Goal: Task Accomplishment & Management: Use online tool/utility

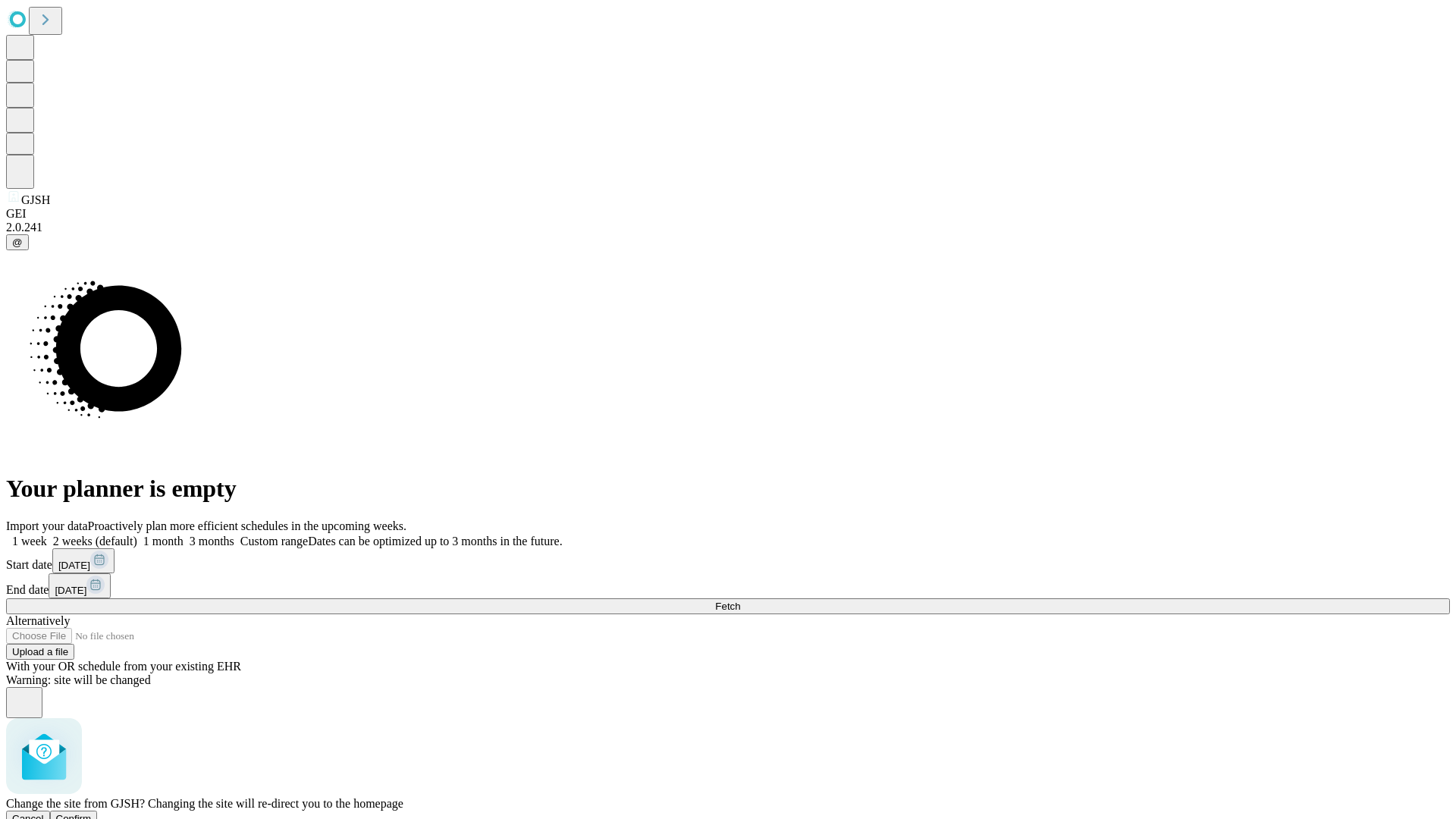
click at [92, 812] on span "Confirm" at bounding box center [74, 817] width 36 height 11
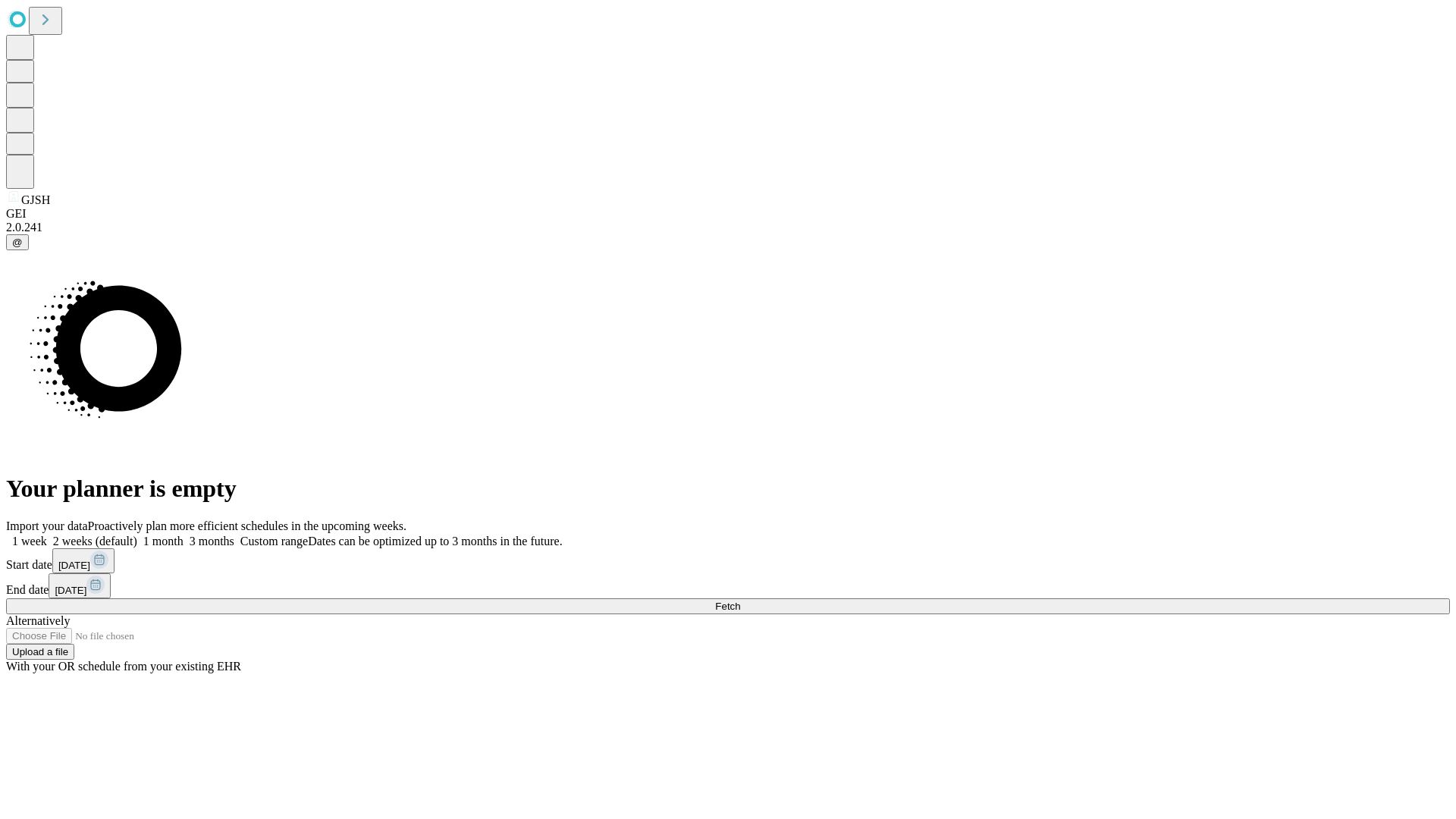
click at [184, 534] on label "1 month" at bounding box center [160, 540] width 46 height 13
click at [740, 601] on span "Fetch" at bounding box center [727, 606] width 25 height 11
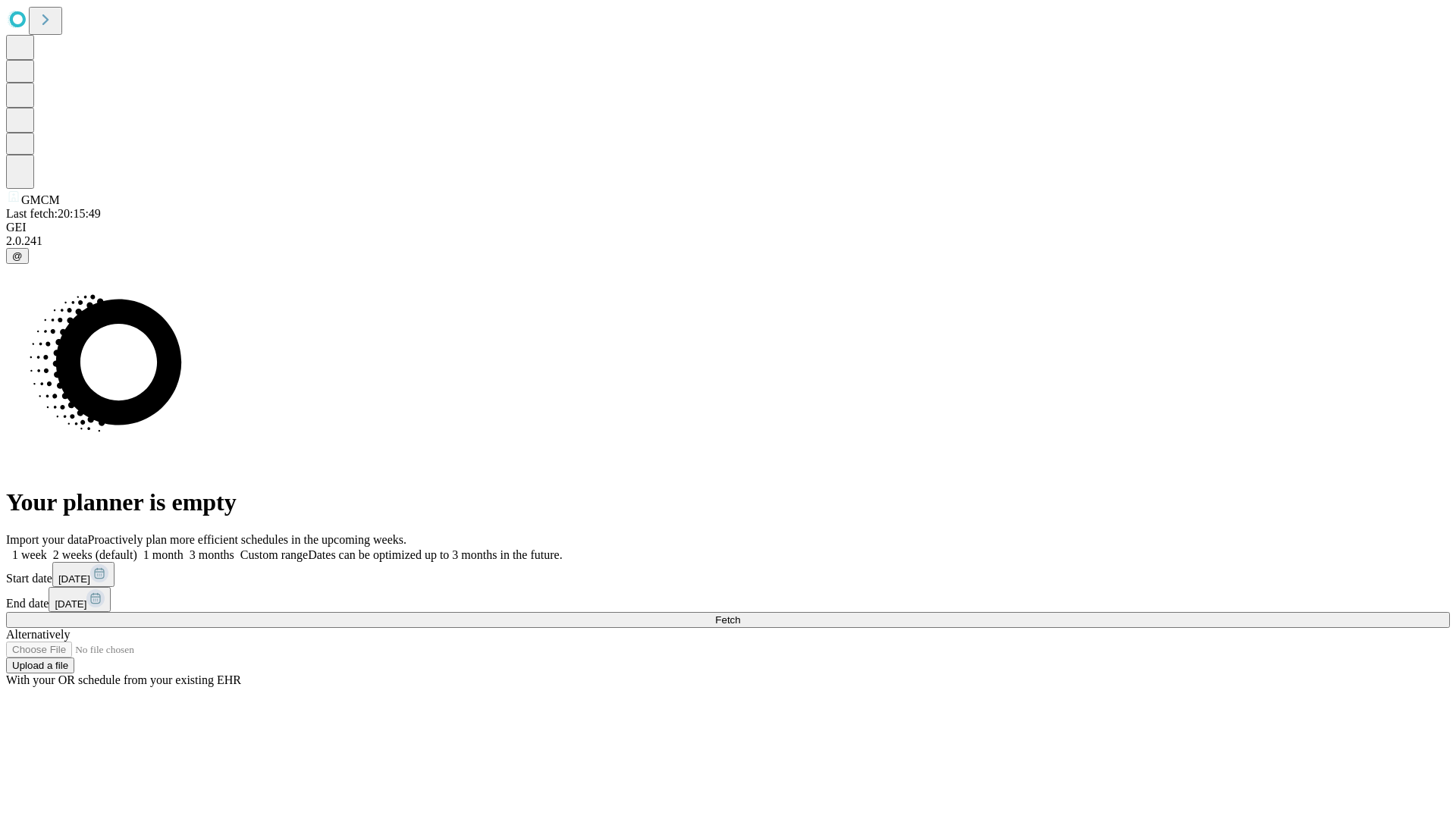
click at [184, 548] on label "1 month" at bounding box center [160, 554] width 46 height 13
click at [740, 614] on span "Fetch" at bounding box center [727, 619] width 25 height 11
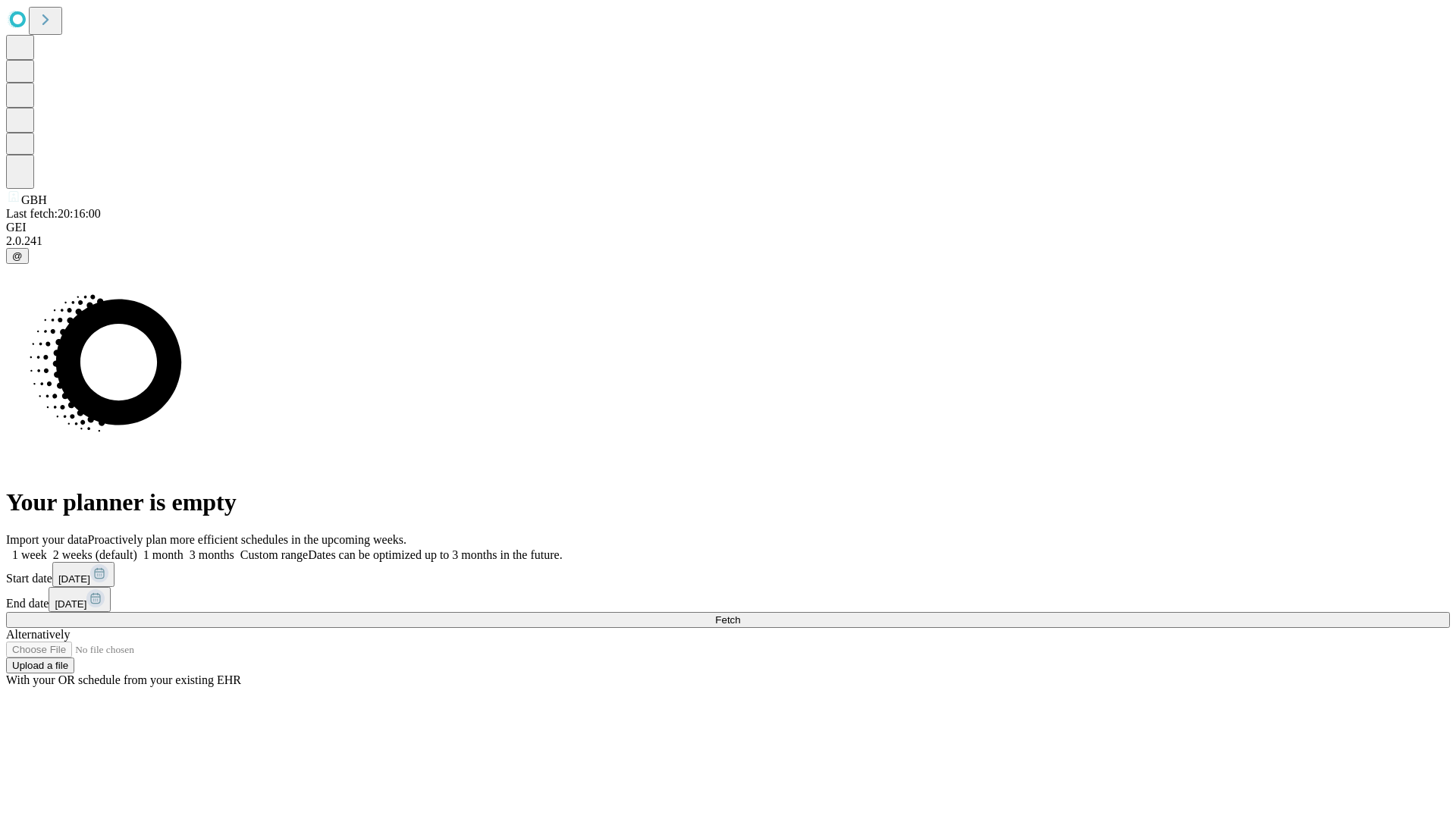
click at [184, 548] on label "1 month" at bounding box center [160, 554] width 46 height 13
click at [740, 614] on span "Fetch" at bounding box center [727, 619] width 25 height 11
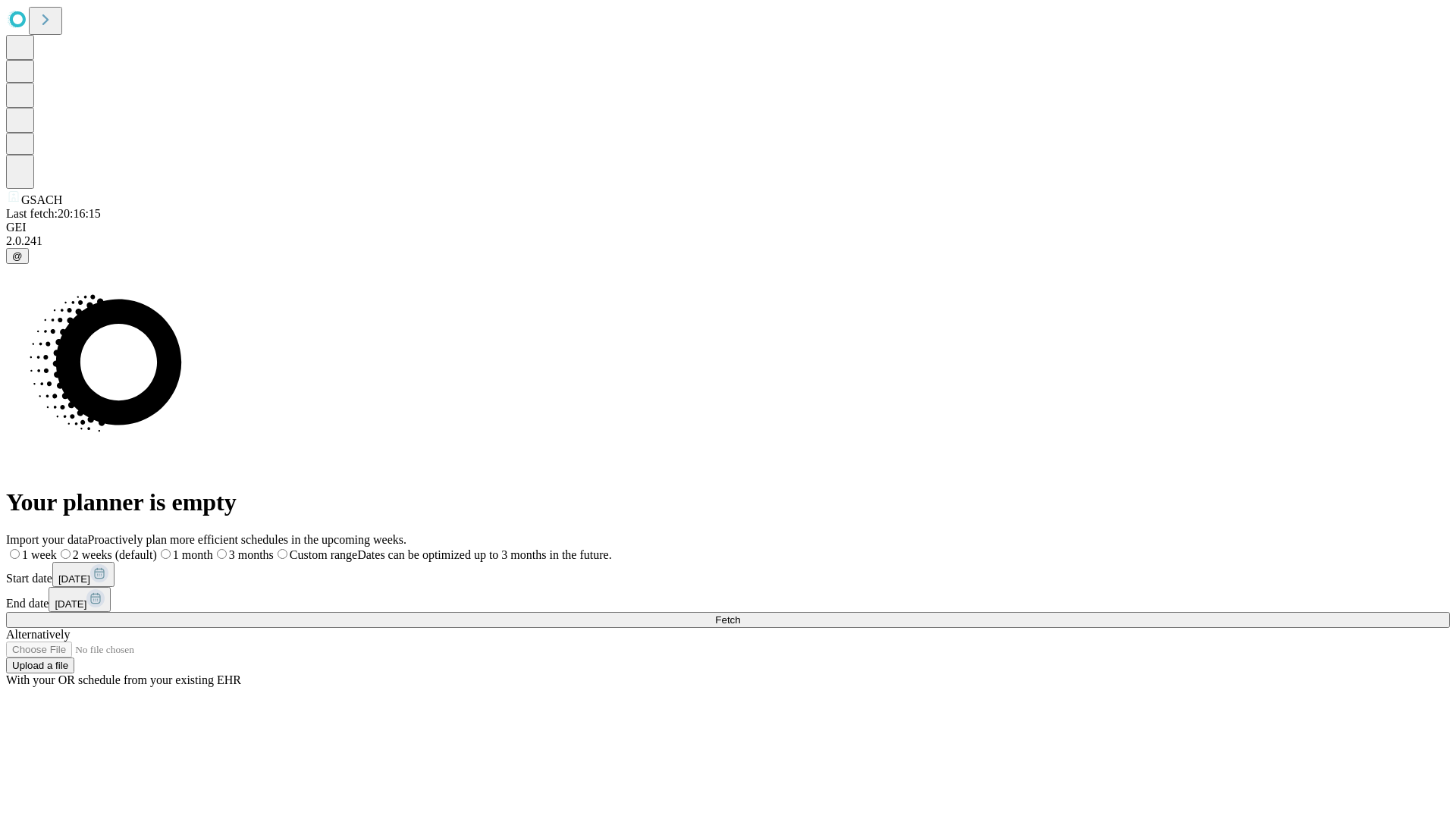
click at [213, 548] on label "1 month" at bounding box center [185, 554] width 56 height 13
click at [740, 614] on span "Fetch" at bounding box center [727, 619] width 25 height 11
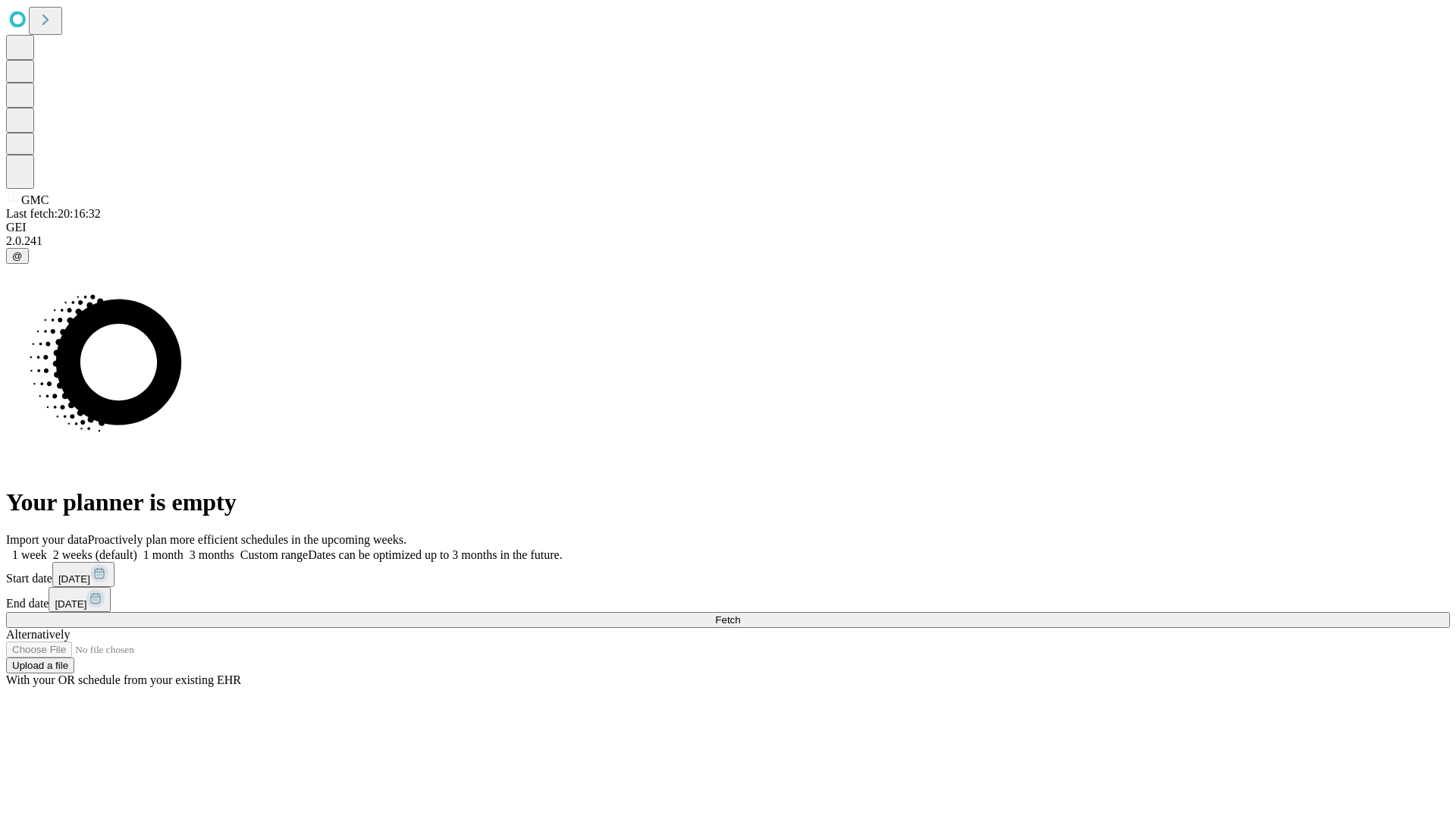
click at [184, 548] on label "1 month" at bounding box center [160, 554] width 46 height 13
click at [740, 614] on span "Fetch" at bounding box center [727, 619] width 25 height 11
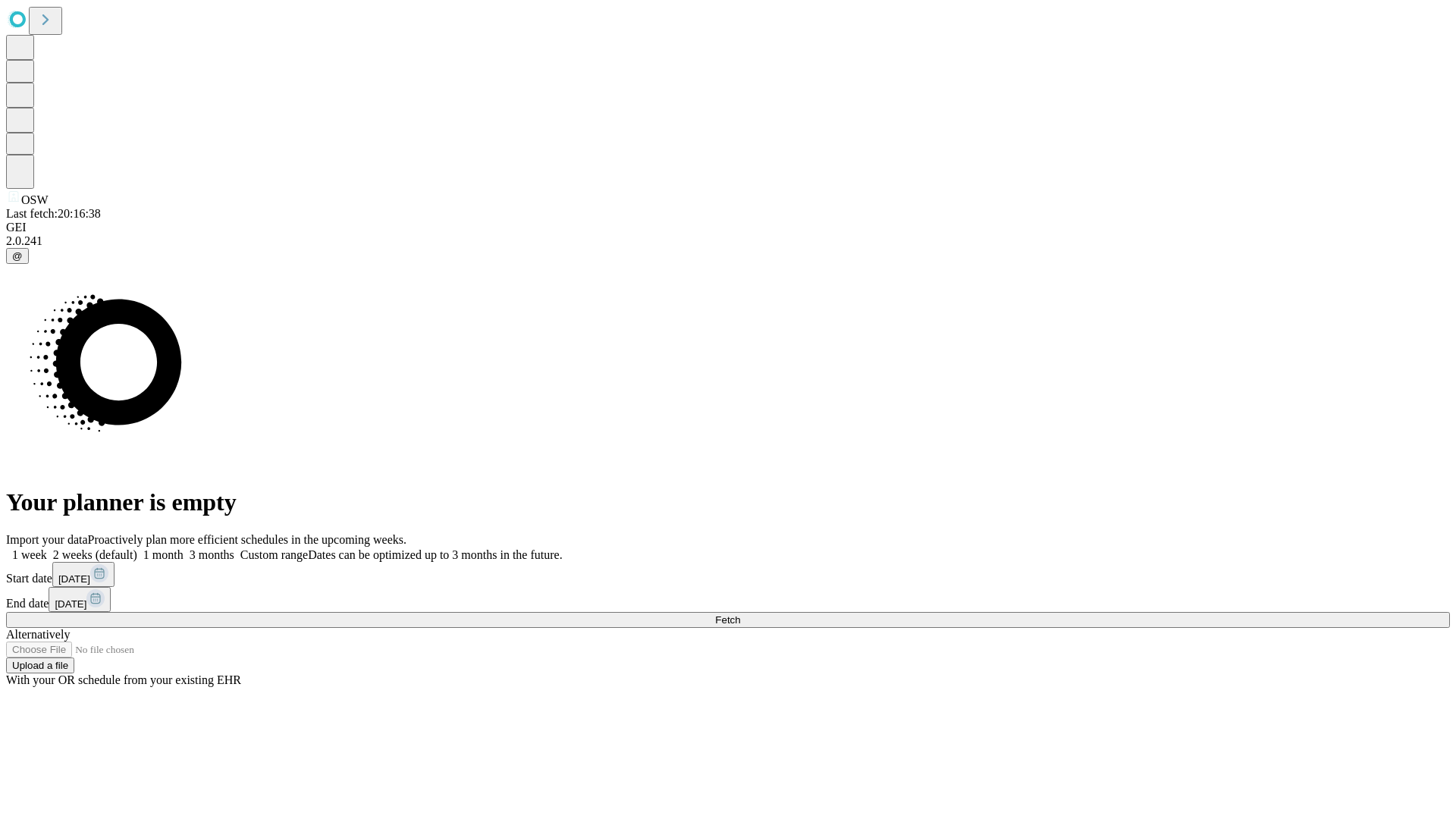
click at [184, 548] on label "1 month" at bounding box center [160, 554] width 46 height 13
click at [740, 614] on span "Fetch" at bounding box center [727, 619] width 25 height 11
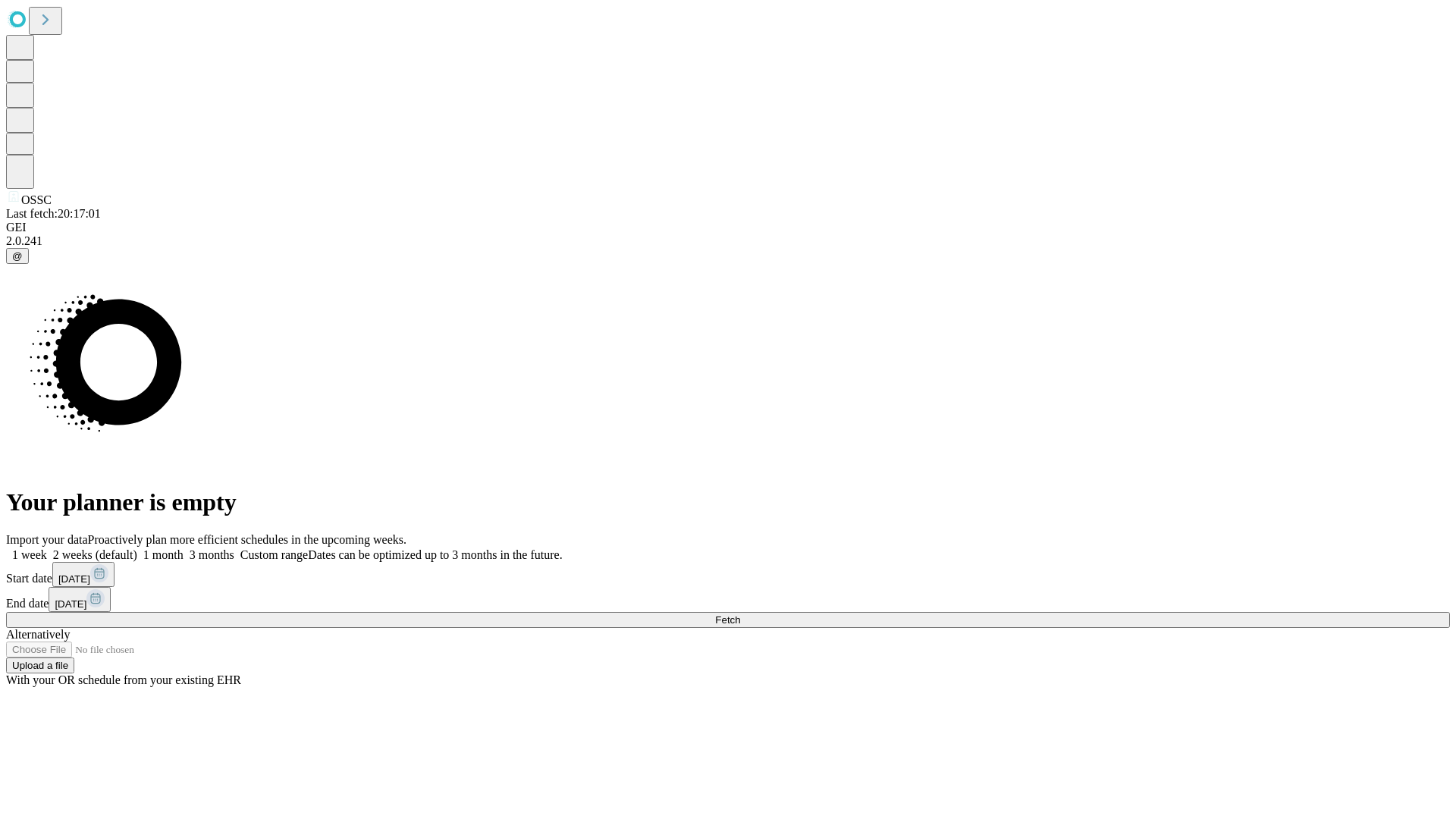
click at [184, 548] on label "1 month" at bounding box center [160, 554] width 46 height 13
click at [740, 614] on span "Fetch" at bounding box center [727, 619] width 25 height 11
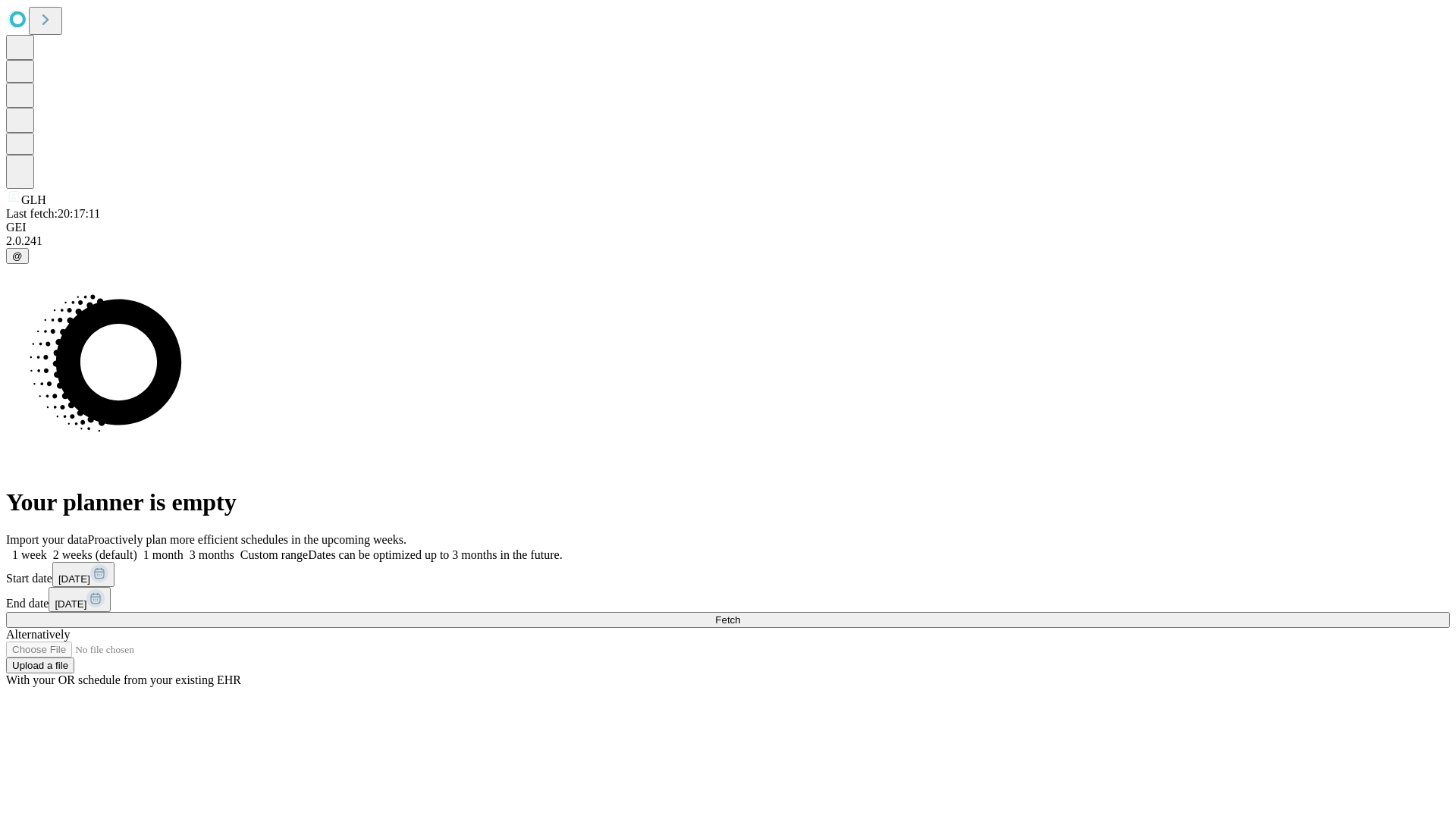
click at [184, 548] on label "1 month" at bounding box center [160, 554] width 46 height 13
click at [740, 614] on span "Fetch" at bounding box center [727, 619] width 25 height 11
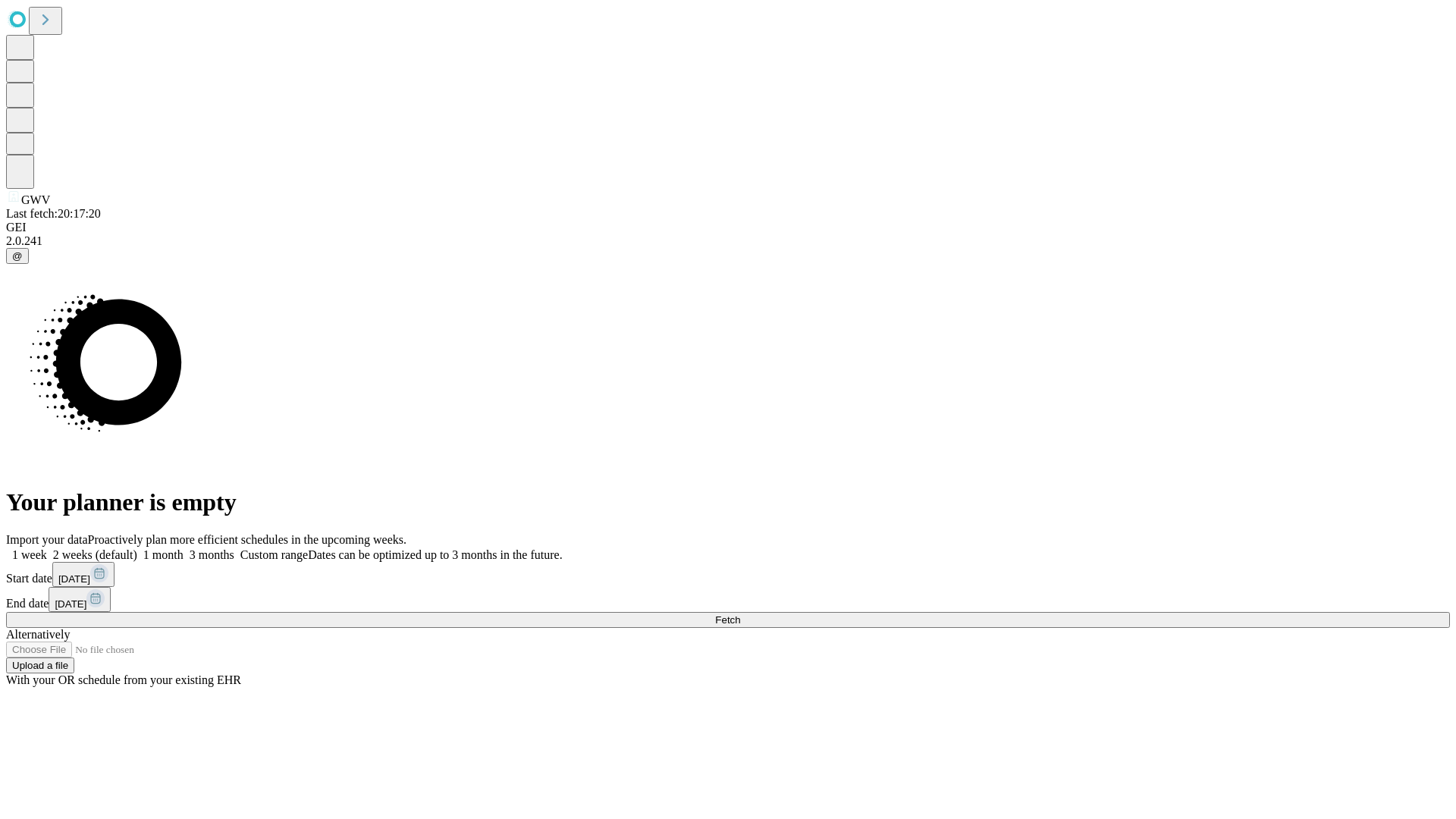
click at [184, 548] on label "1 month" at bounding box center [160, 554] width 46 height 13
click at [740, 614] on span "Fetch" at bounding box center [727, 619] width 25 height 11
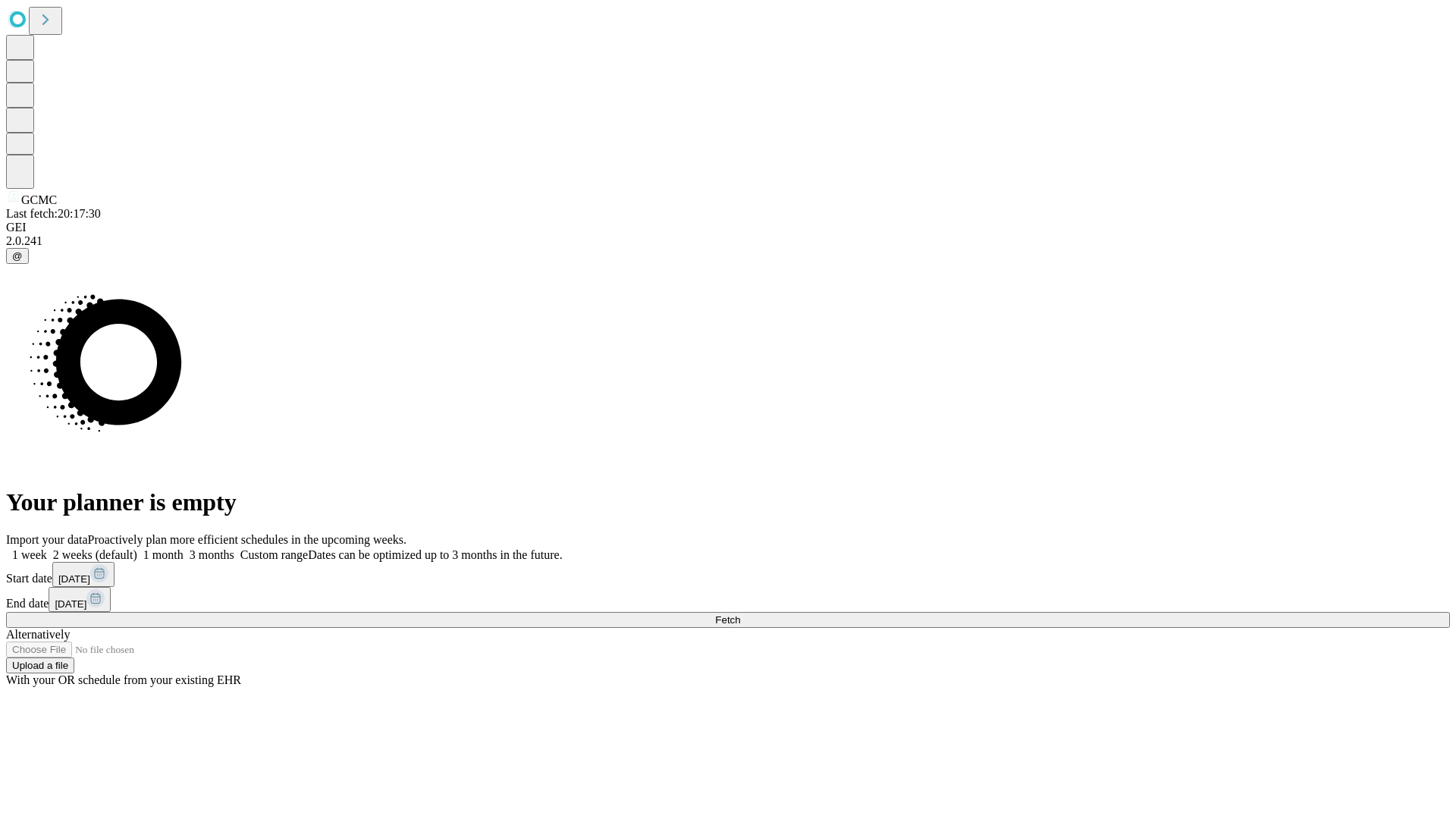
click at [184, 548] on label "1 month" at bounding box center [160, 554] width 46 height 13
click at [740, 614] on span "Fetch" at bounding box center [727, 619] width 25 height 11
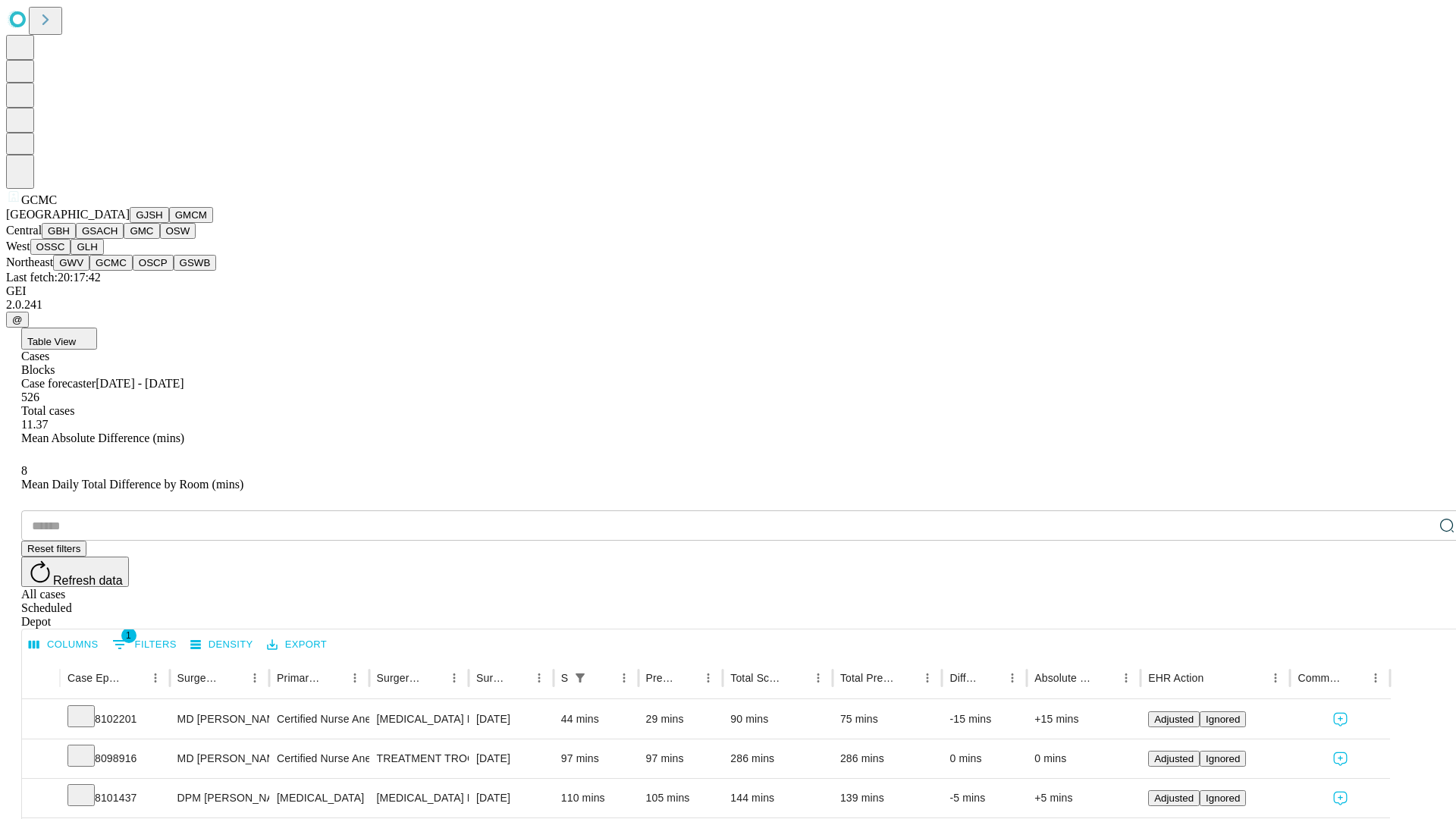
click at [133, 271] on button "OSCP" at bounding box center [153, 263] width 41 height 16
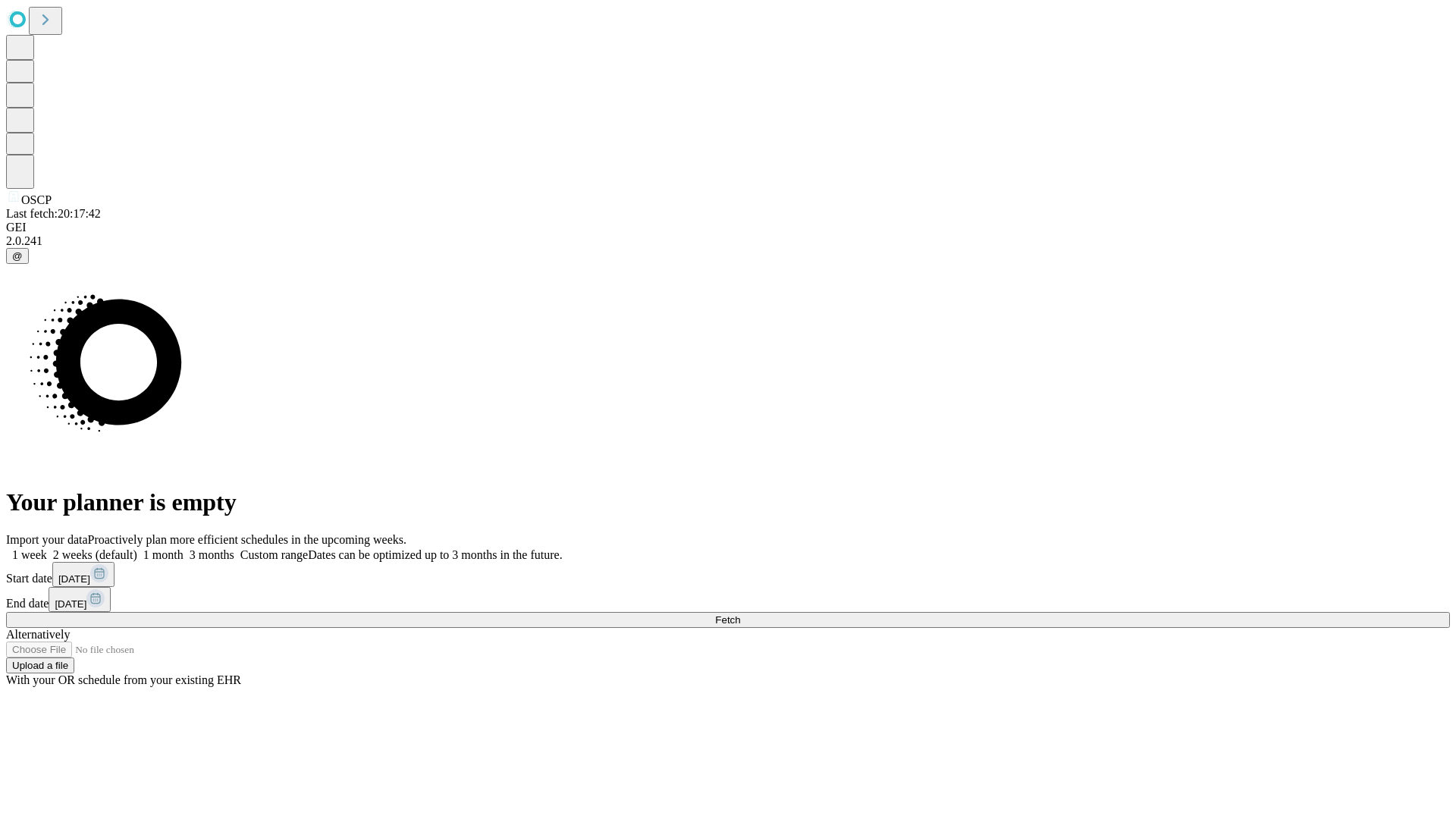
click at [184, 548] on label "1 month" at bounding box center [160, 554] width 46 height 13
click at [740, 614] on span "Fetch" at bounding box center [727, 619] width 25 height 11
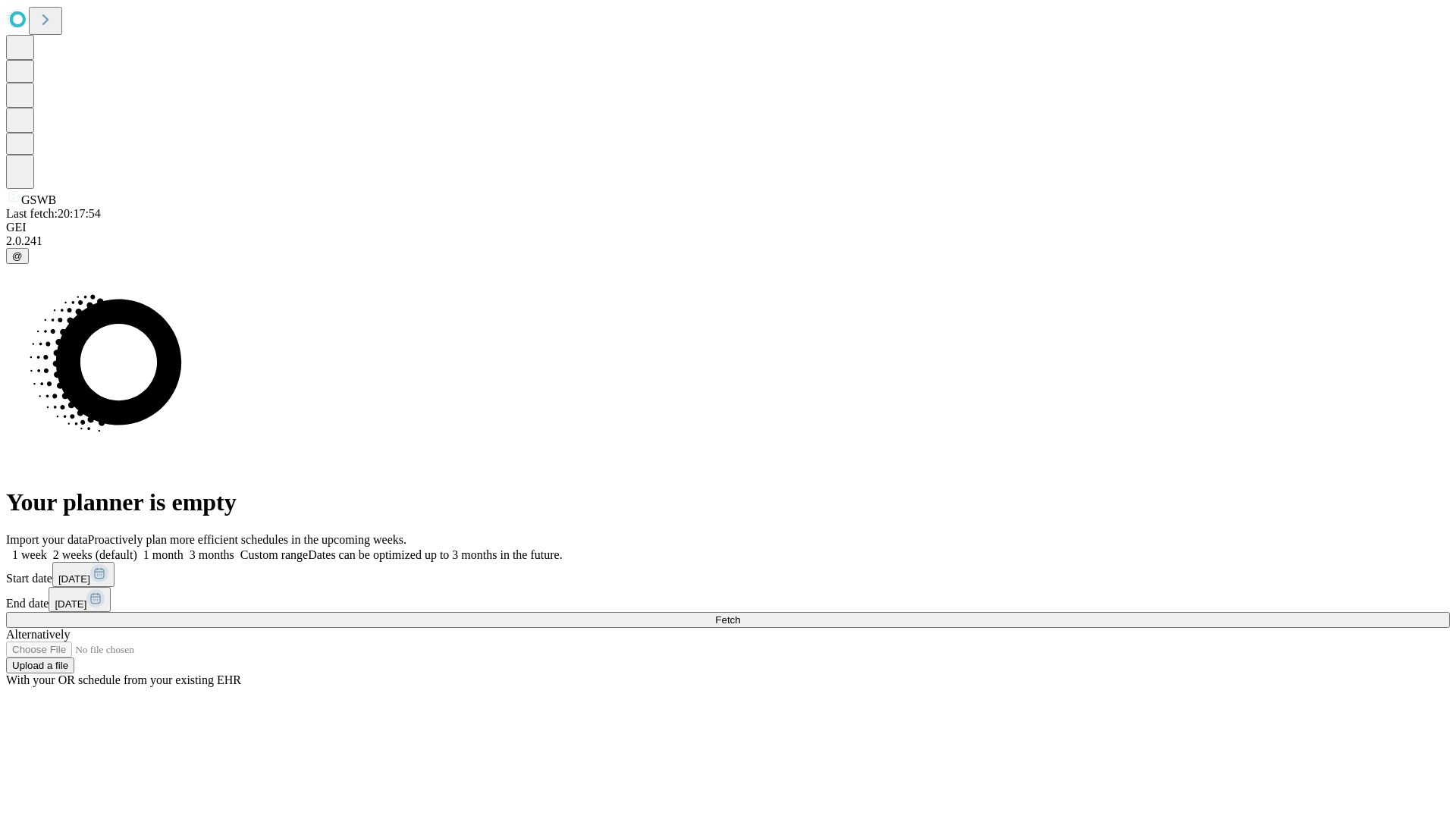
click at [184, 548] on label "1 month" at bounding box center [160, 554] width 46 height 13
click at [740, 614] on span "Fetch" at bounding box center [727, 619] width 25 height 11
